Goal: Information Seeking & Learning: Learn about a topic

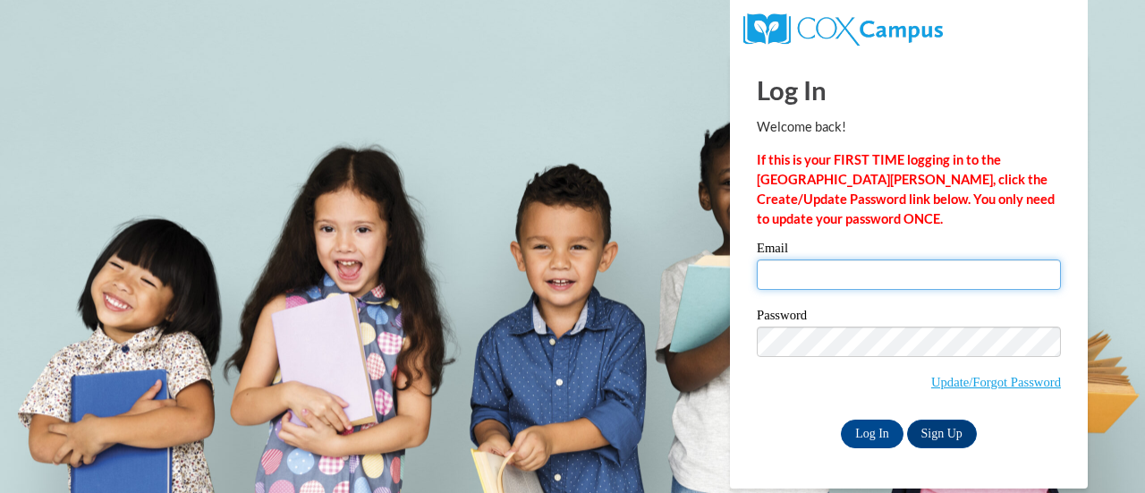
click at [814, 271] on input "Email" at bounding box center [909, 274] width 304 height 30
type input "eecleve@sunprairieschools.org"
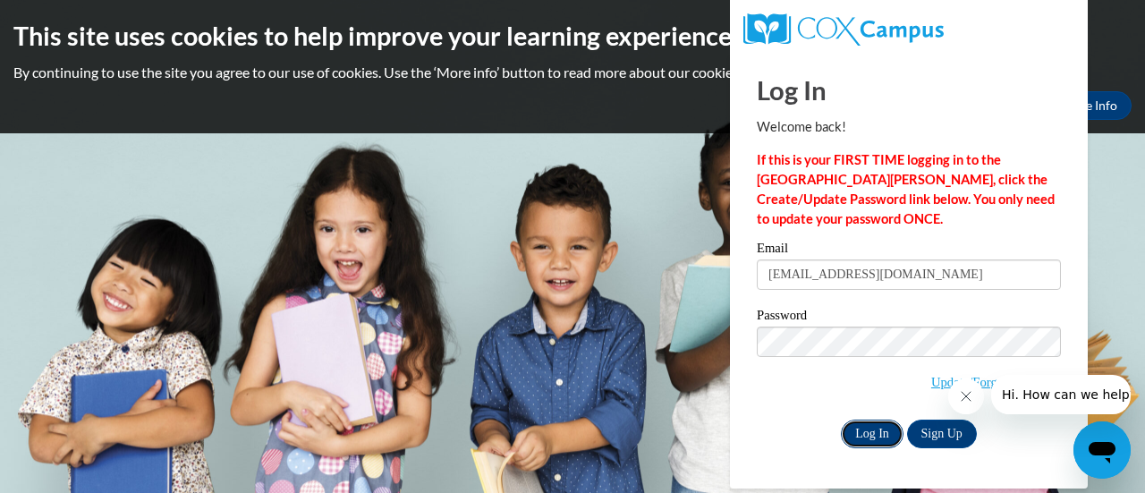
click at [866, 431] on input "Log In" at bounding box center [872, 433] width 63 height 29
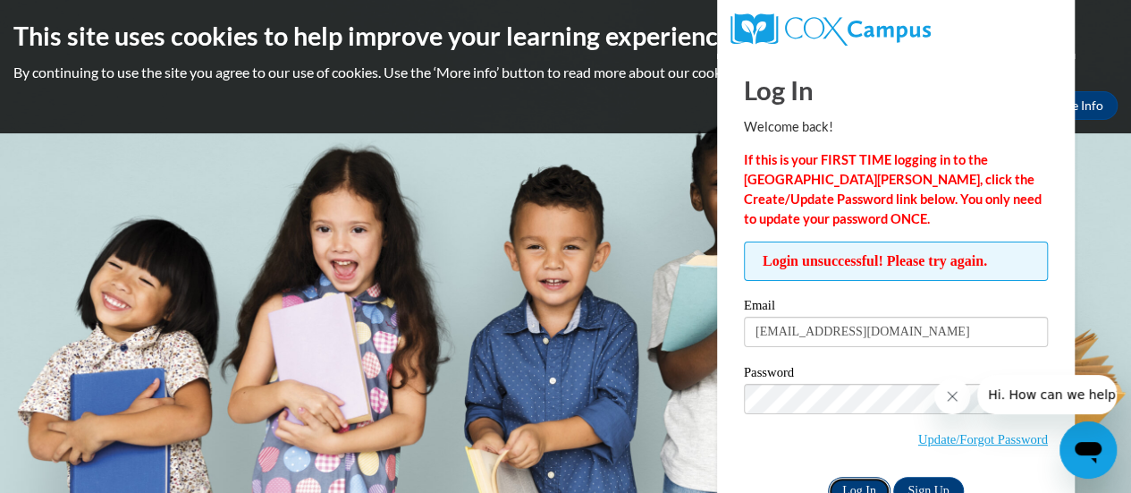
click at [860, 478] on input "Log In" at bounding box center [859, 491] width 63 height 29
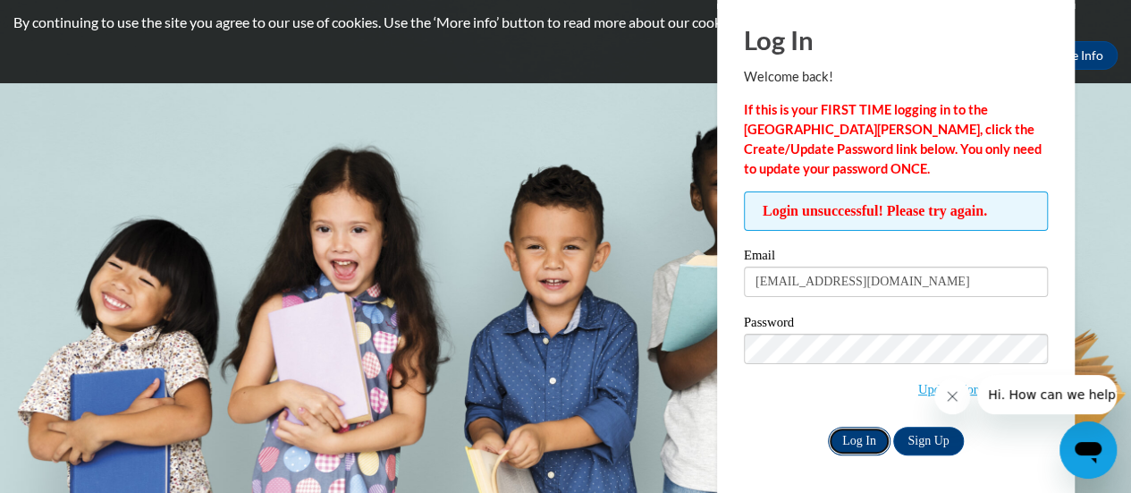
click at [860, 442] on input "Log In" at bounding box center [859, 441] width 63 height 29
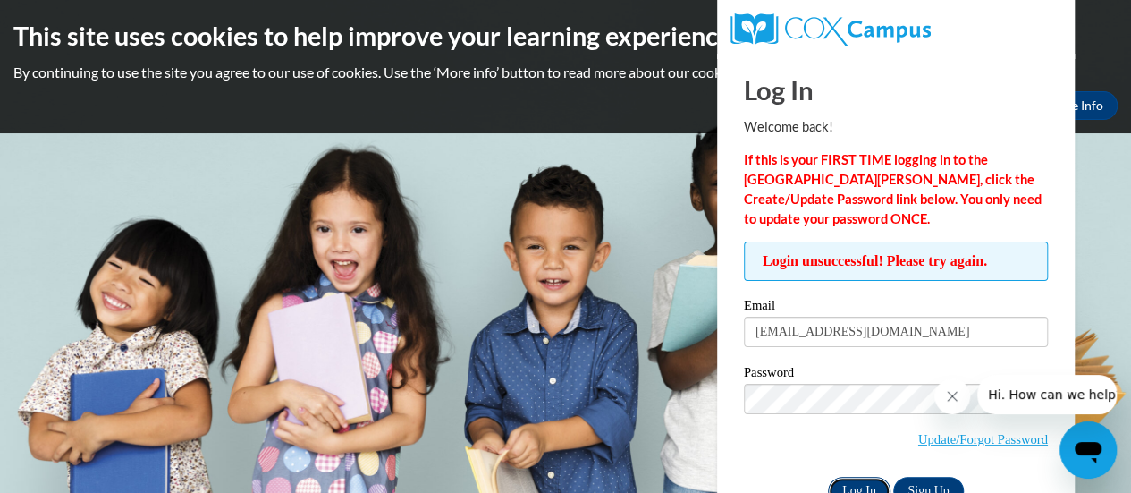
click at [850, 484] on input "Log In" at bounding box center [859, 491] width 63 height 29
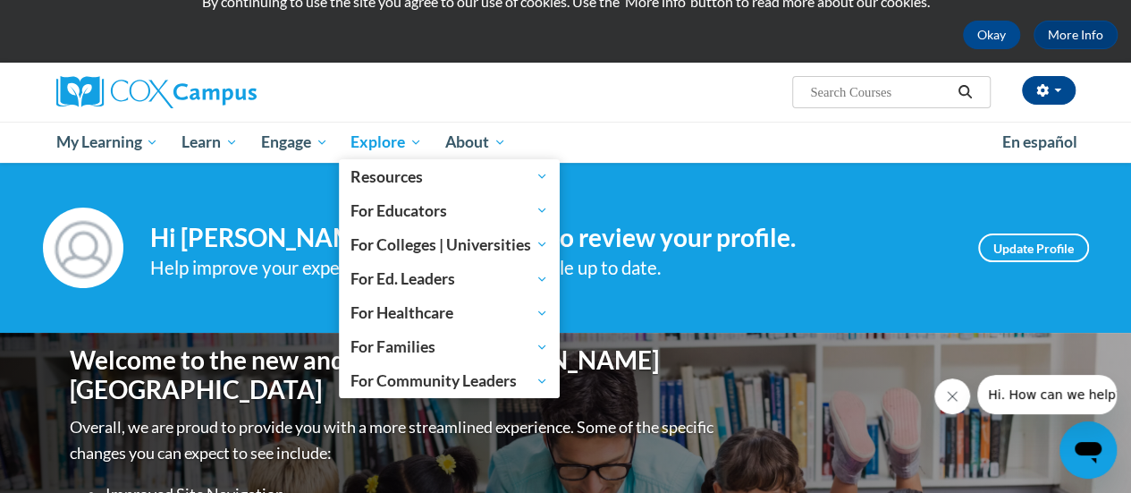
scroll to position [55, 0]
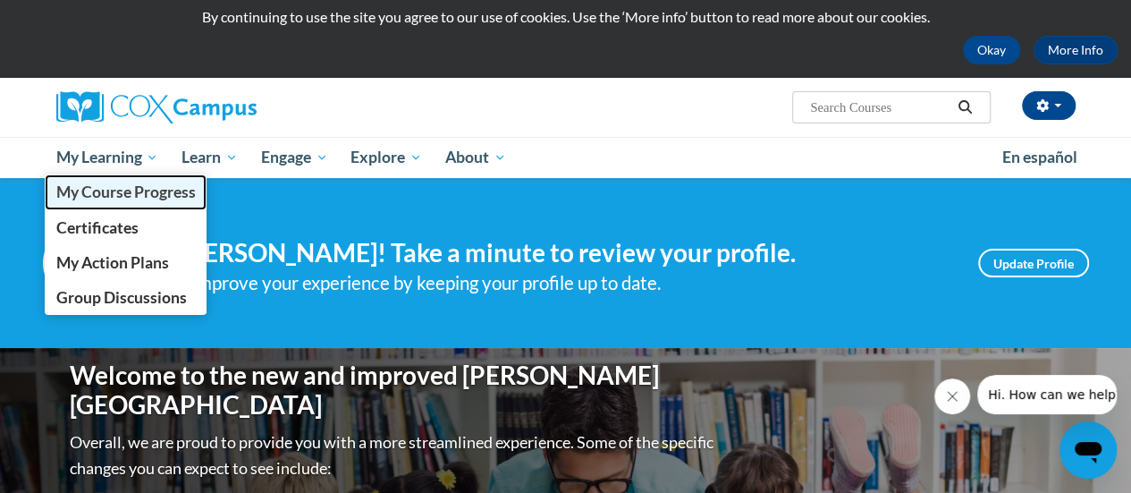
click at [123, 187] on span "My Course Progress" at bounding box center [125, 191] width 140 height 19
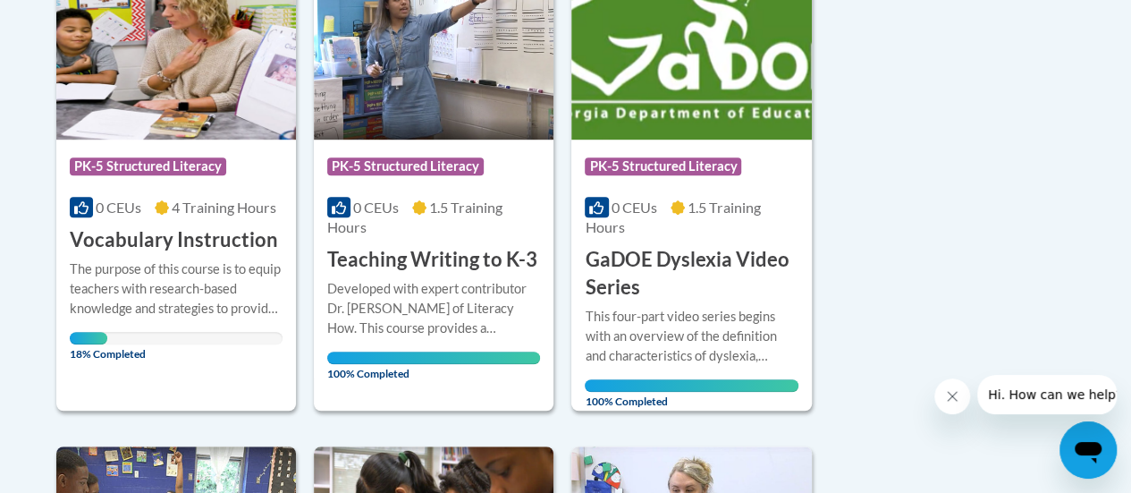
scroll to position [503, 0]
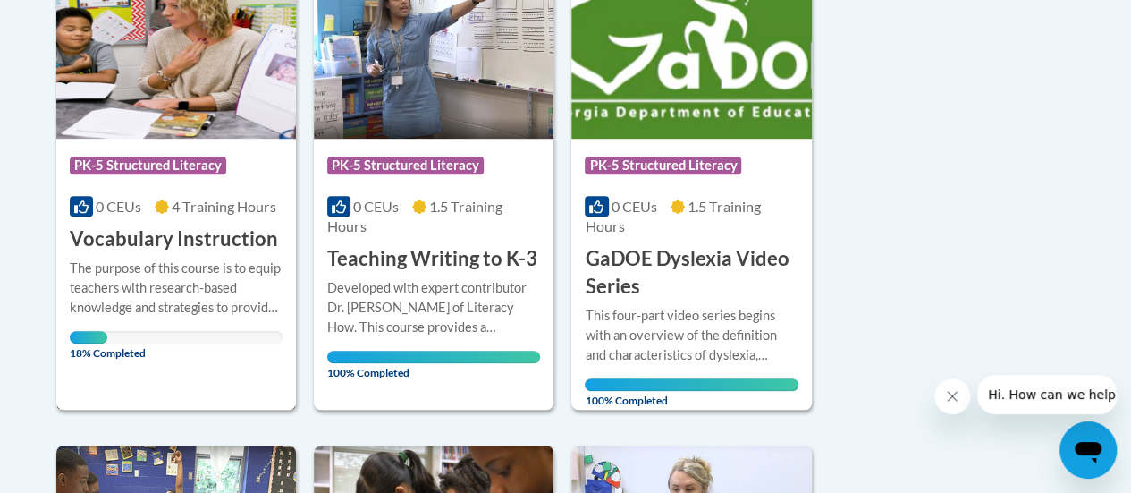
click at [188, 238] on h3 "Vocabulary Instruction" at bounding box center [174, 239] width 208 height 28
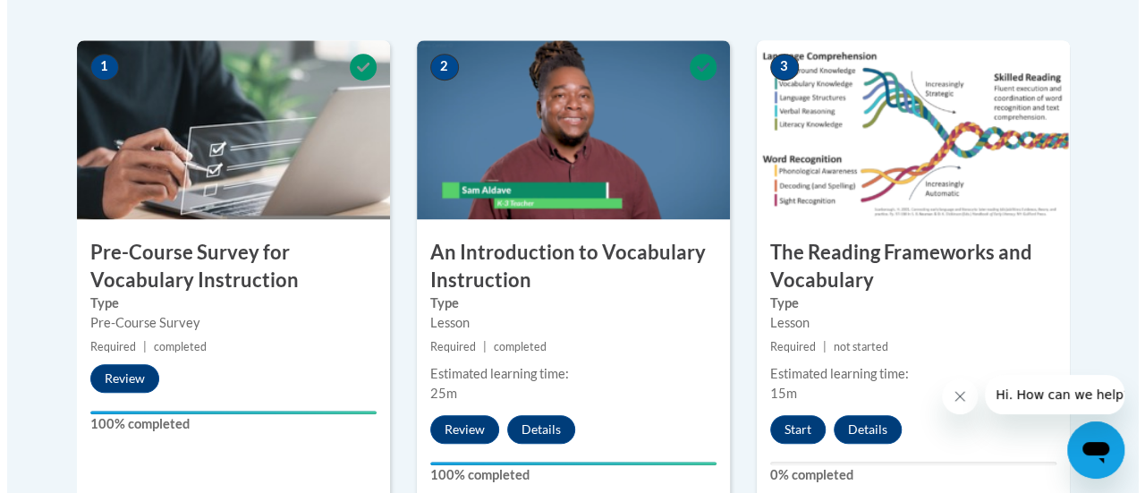
scroll to position [567, 0]
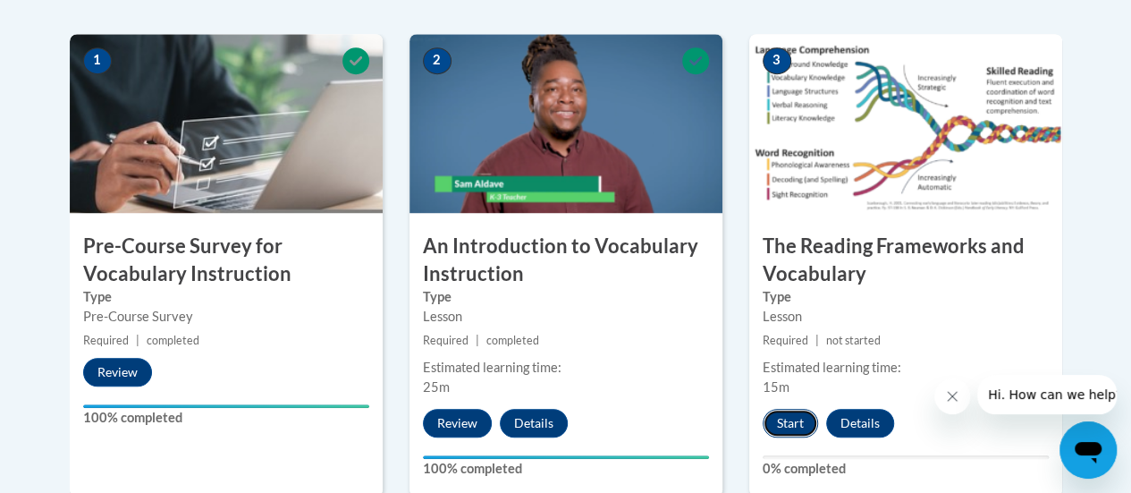
click at [793, 418] on button "Start" at bounding box center [790, 423] width 55 height 29
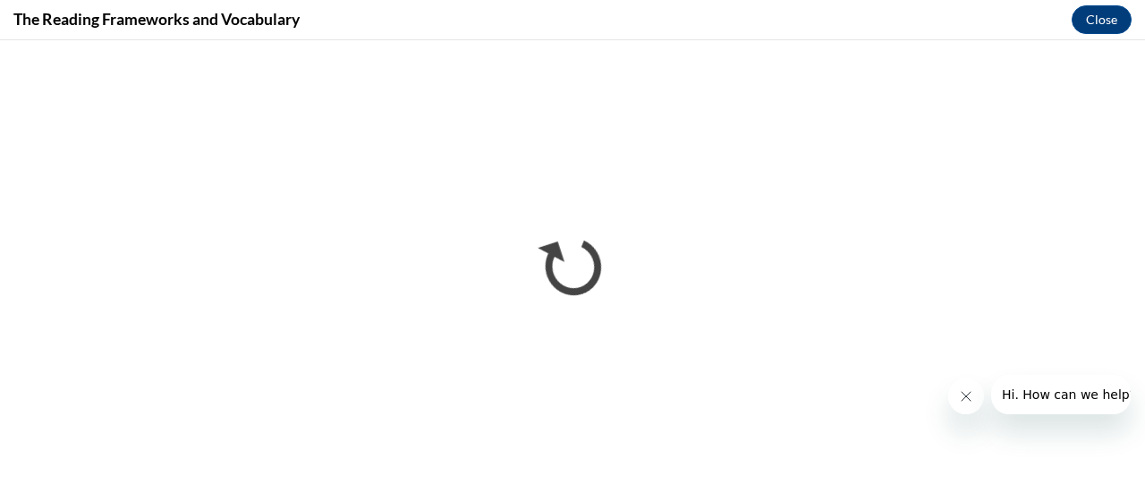
scroll to position [0, 0]
click at [955, 394] on button "Close message from company" at bounding box center [965, 396] width 36 height 36
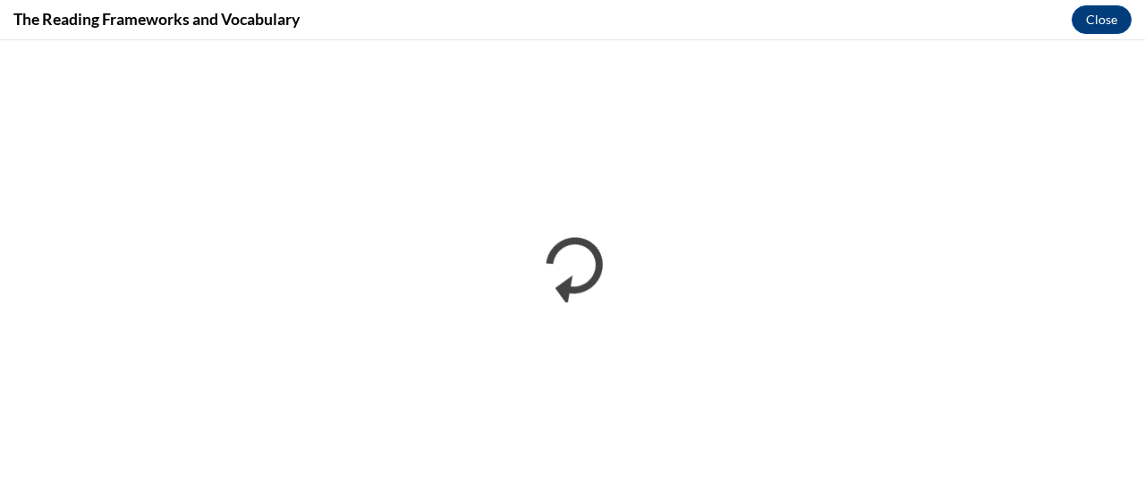
click at [965, 17] on div "The Reading Frameworks and Vocabulary Close" at bounding box center [572, 20] width 1145 height 40
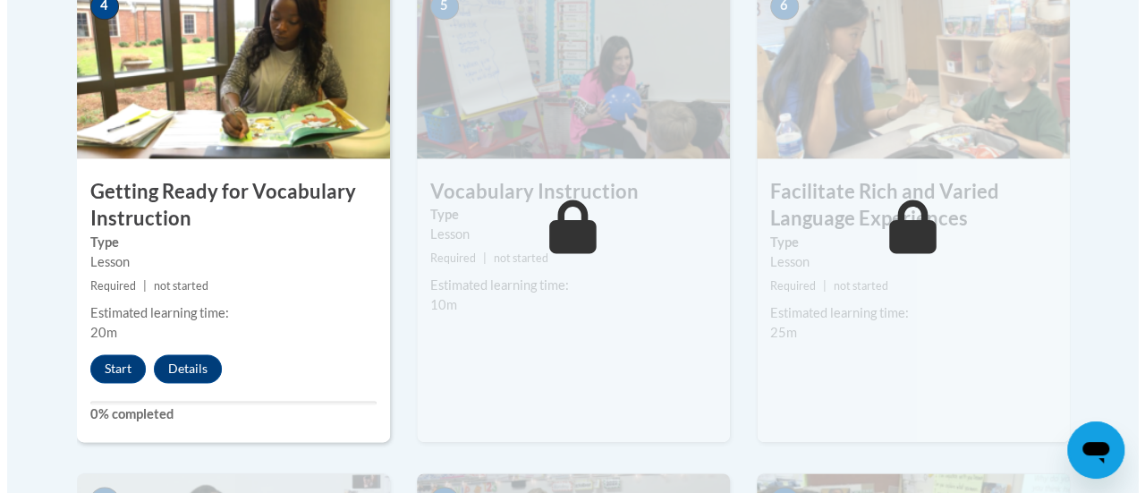
scroll to position [1117, 0]
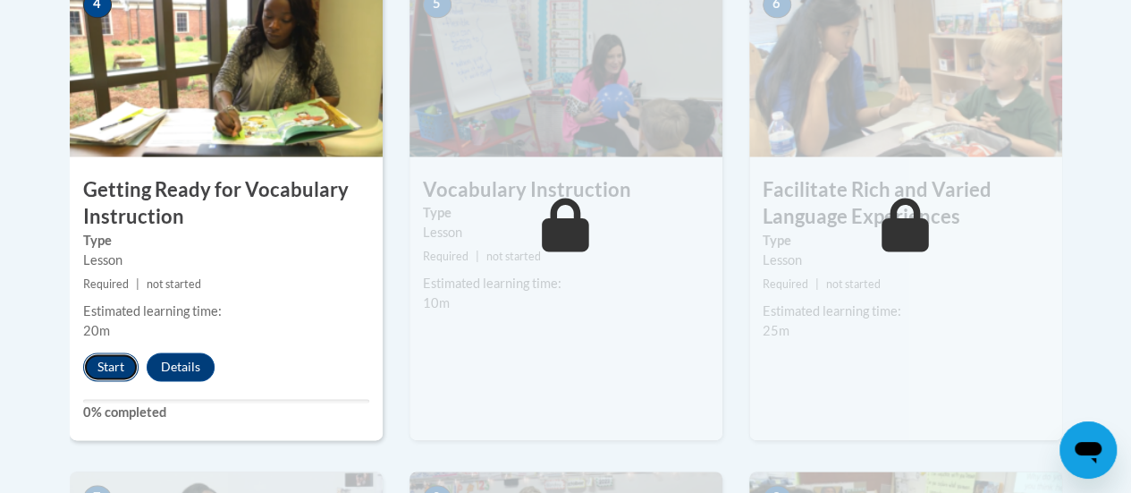
click at [107, 368] on button "Start" at bounding box center [110, 366] width 55 height 29
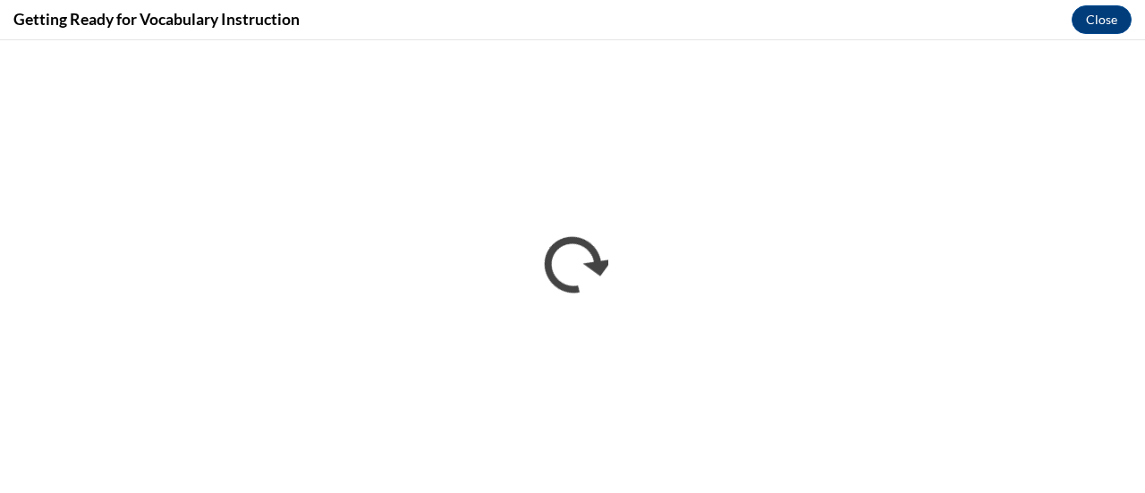
scroll to position [0, 0]
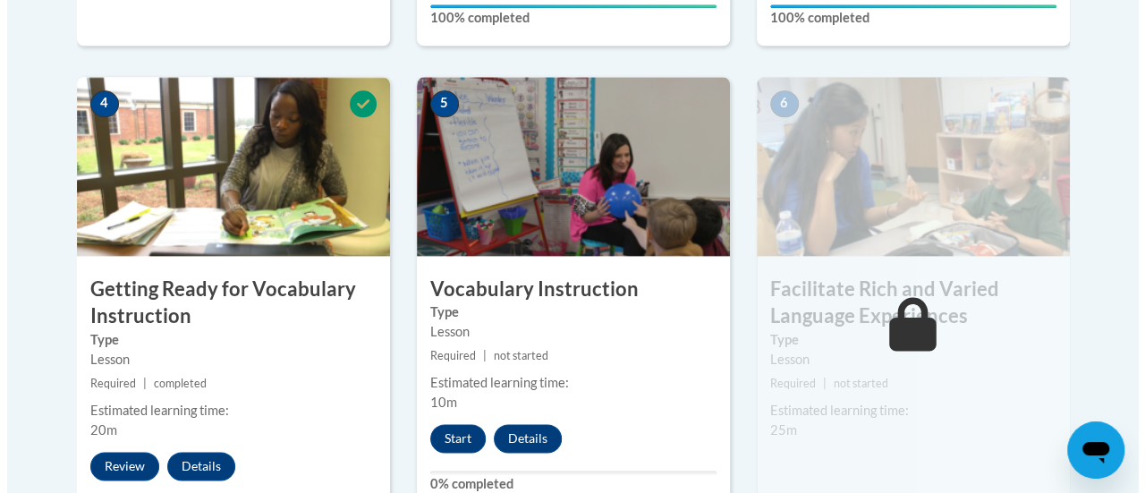
scroll to position [1081, 0]
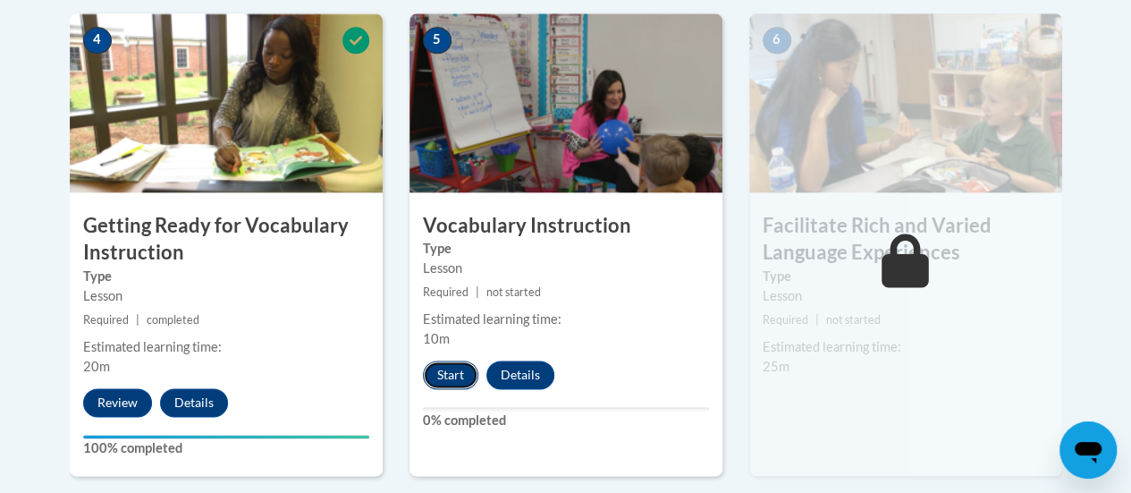
click at [443, 375] on button "Start" at bounding box center [450, 374] width 55 height 29
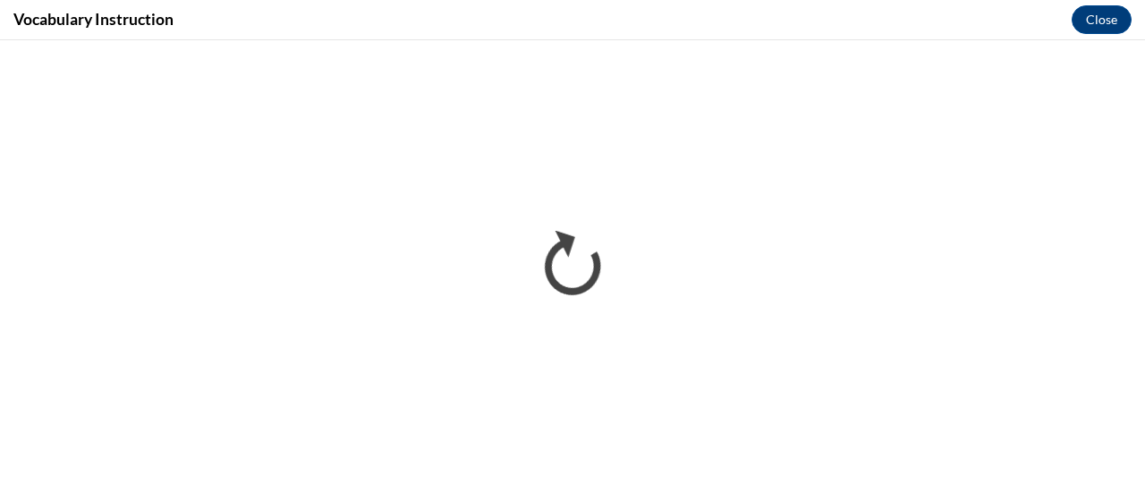
scroll to position [0, 0]
